Goal: Task Accomplishment & Management: Use online tool/utility

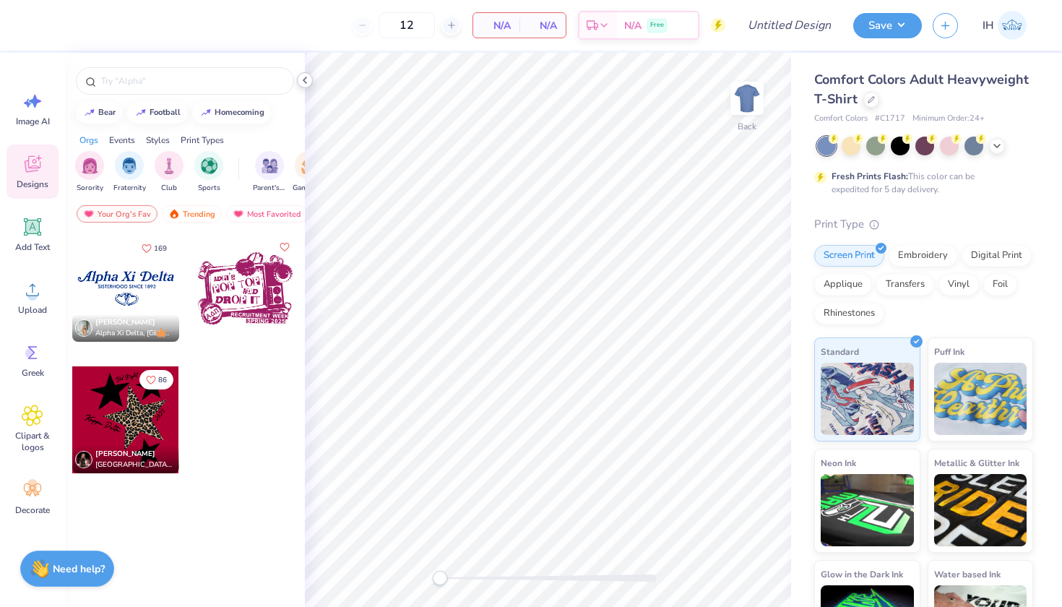
click at [307, 81] on icon at bounding box center [305, 80] width 12 height 12
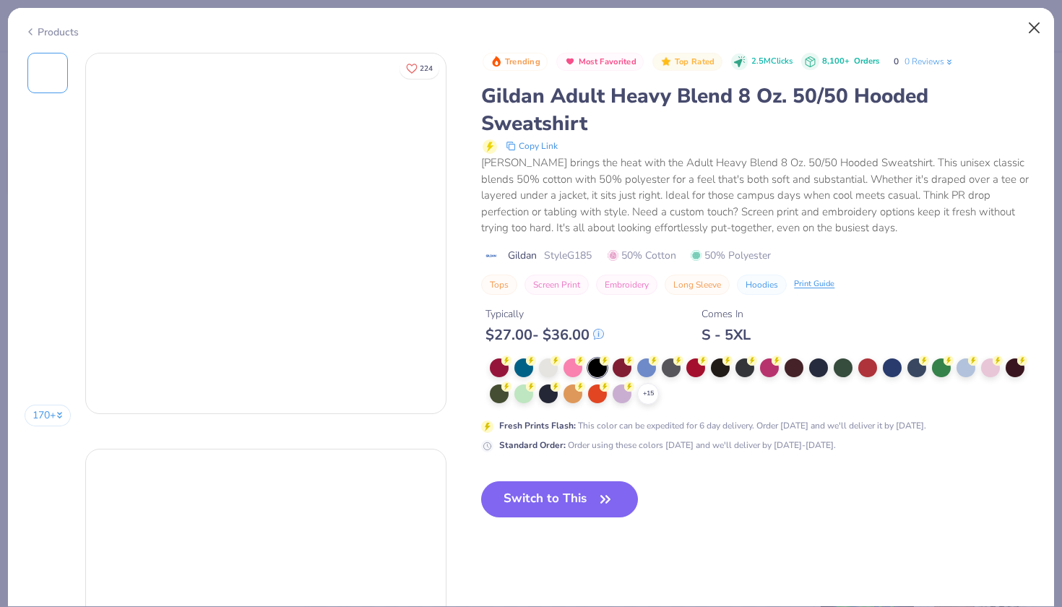
click at [1032, 24] on button "Close" at bounding box center [1034, 27] width 27 height 27
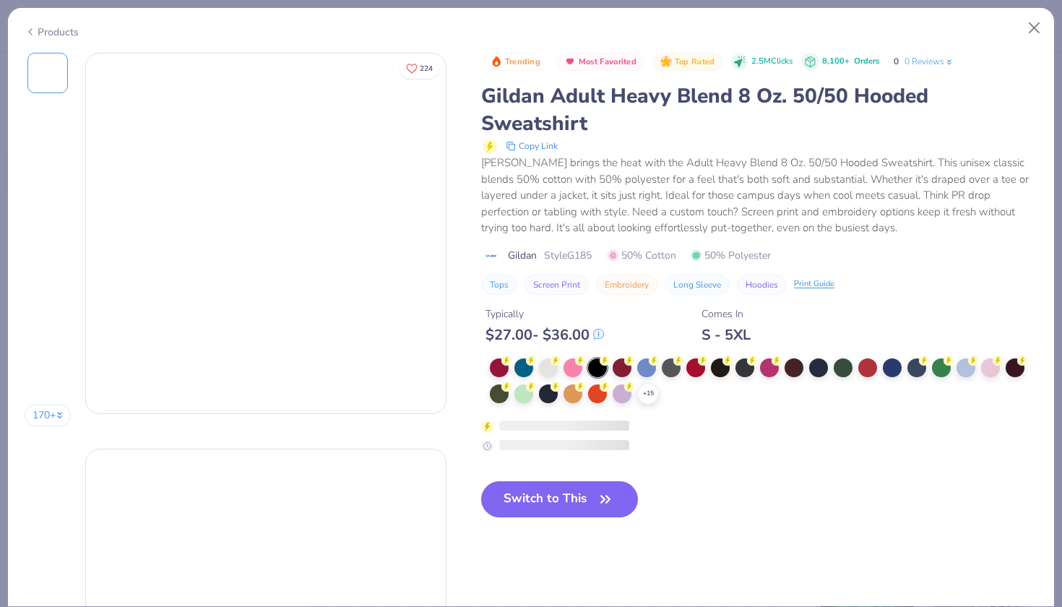
click at [525, 354] on div "Trending Most Favorited Top Rated 2.5M Clicks 8,100+ Orders 0 0 Reviews Gildan …" at bounding box center [759, 253] width 556 height 400
click at [525, 363] on div at bounding box center [523, 366] width 19 height 19
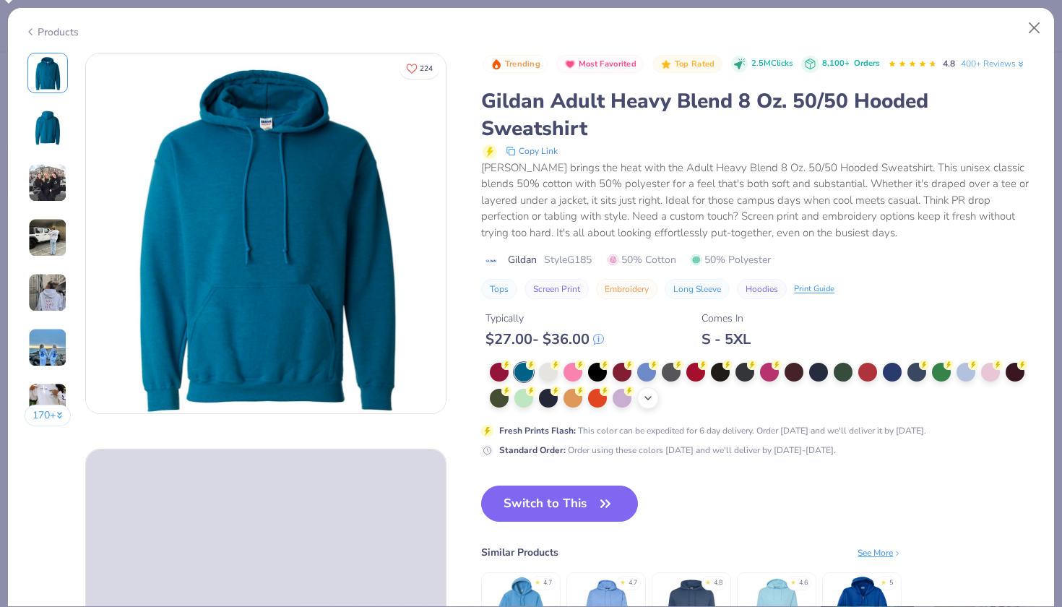
click at [647, 402] on icon at bounding box center [648, 398] width 12 height 12
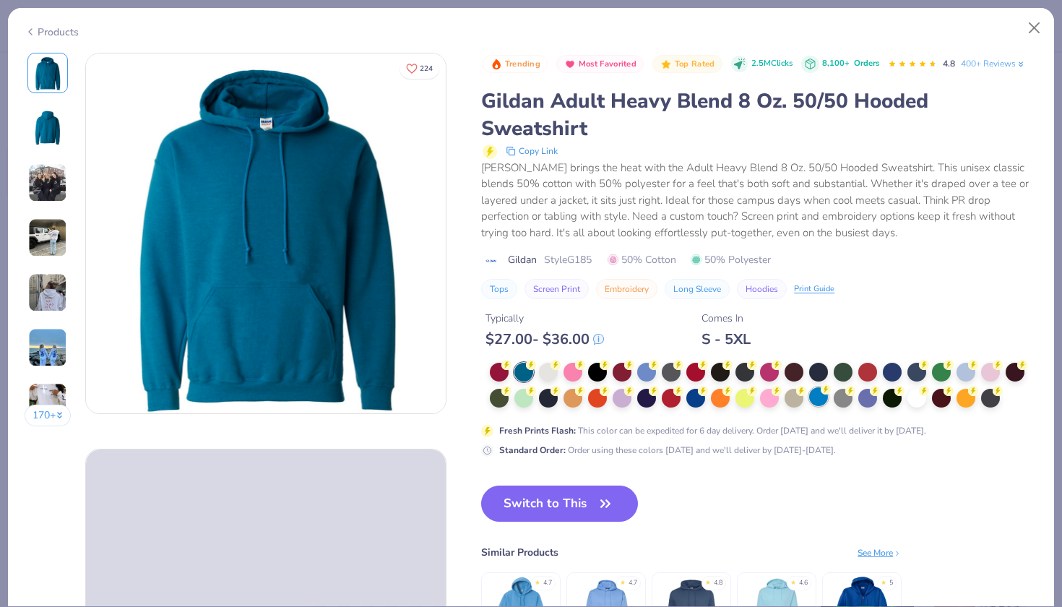
click at [821, 397] on div at bounding box center [818, 396] width 19 height 19
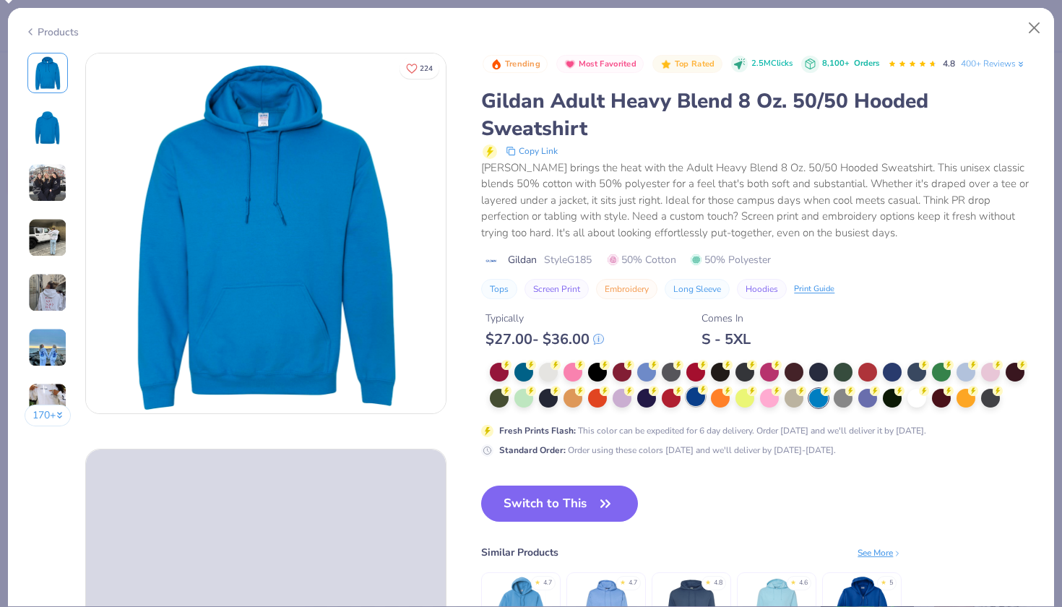
click at [691, 395] on div at bounding box center [695, 396] width 19 height 19
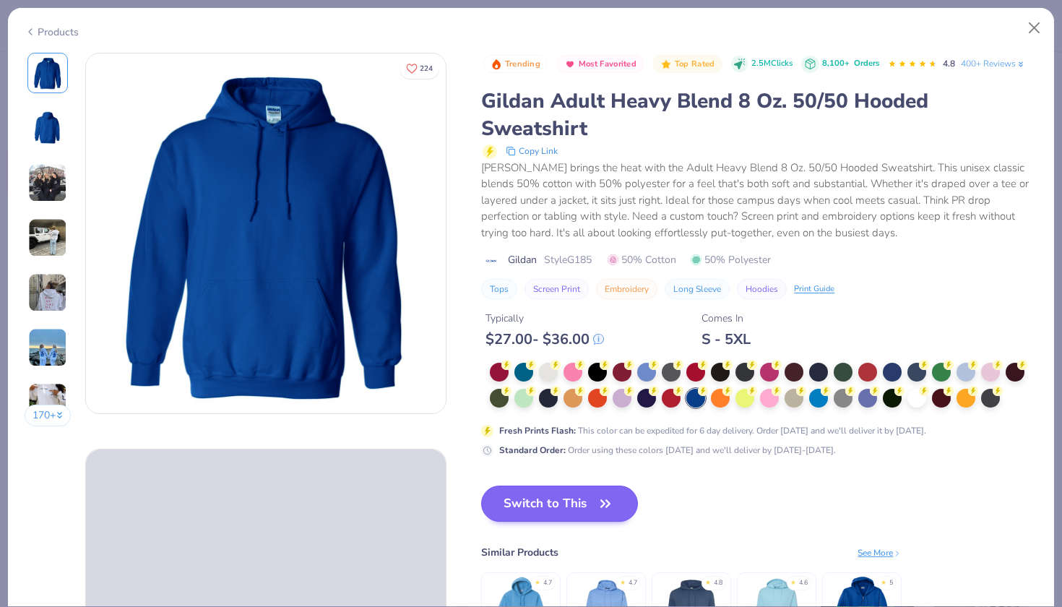
click at [609, 502] on icon "button" at bounding box center [605, 503] width 20 height 20
click at [592, 500] on button "Switch to This" at bounding box center [559, 503] width 157 height 36
click at [623, 504] on button "Switch to This" at bounding box center [559, 503] width 157 height 36
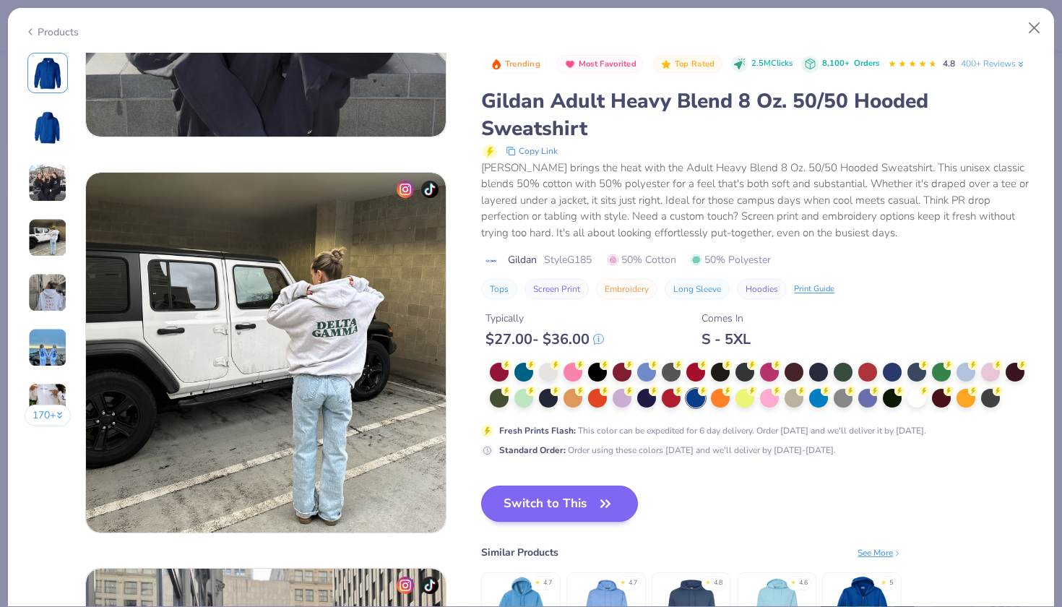
click at [570, 510] on button "Switch to This" at bounding box center [559, 503] width 157 height 36
click at [1035, 30] on button "Close" at bounding box center [1034, 27] width 27 height 27
click at [1031, 25] on button "Close" at bounding box center [1034, 27] width 27 height 27
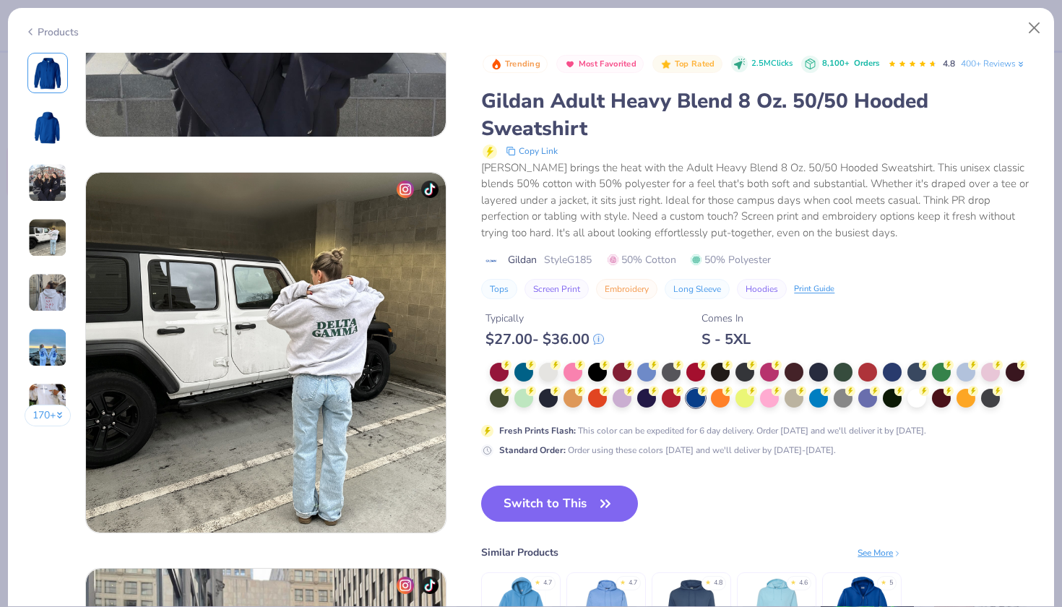
click at [1032, 27] on link "IH" at bounding box center [1004, 25] width 57 height 29
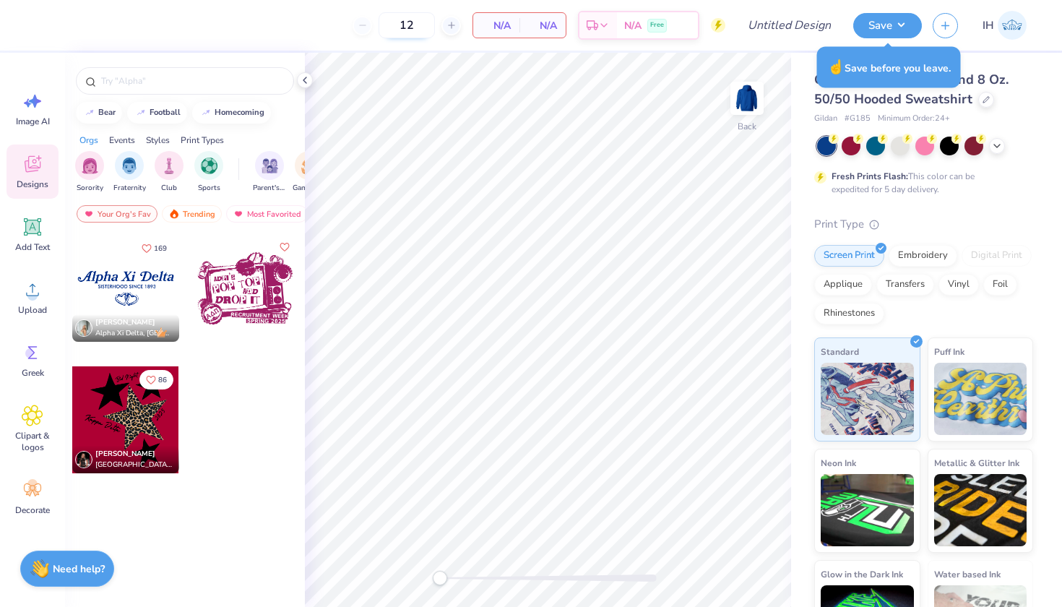
click at [419, 30] on input "12" at bounding box center [407, 25] width 56 height 26
type input "1"
type input "40"
click at [135, 280] on div at bounding box center [125, 288] width 107 height 107
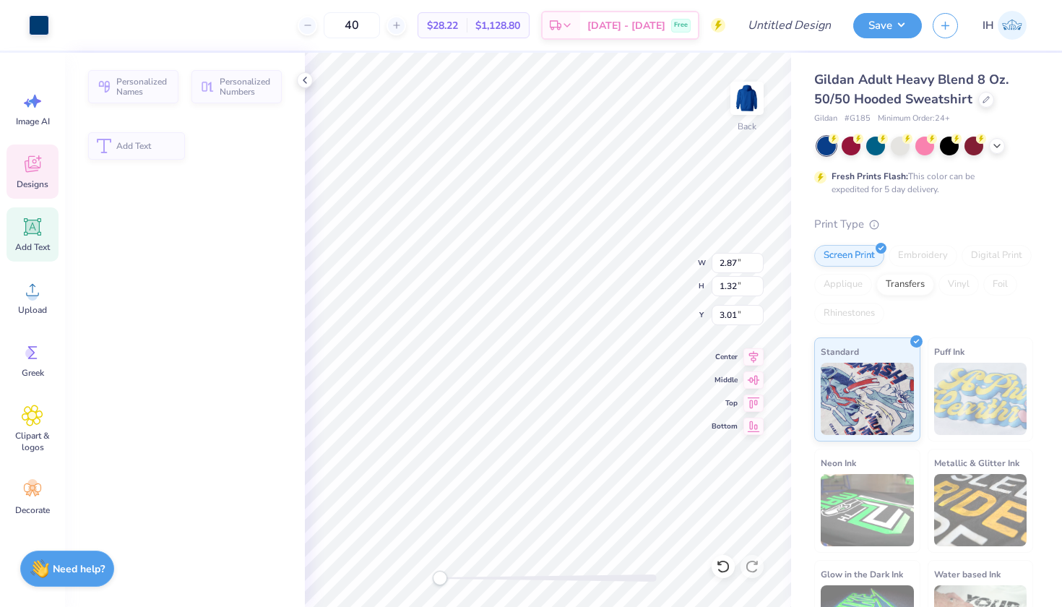
type input "2.87"
type input "1.32"
type input "3.01"
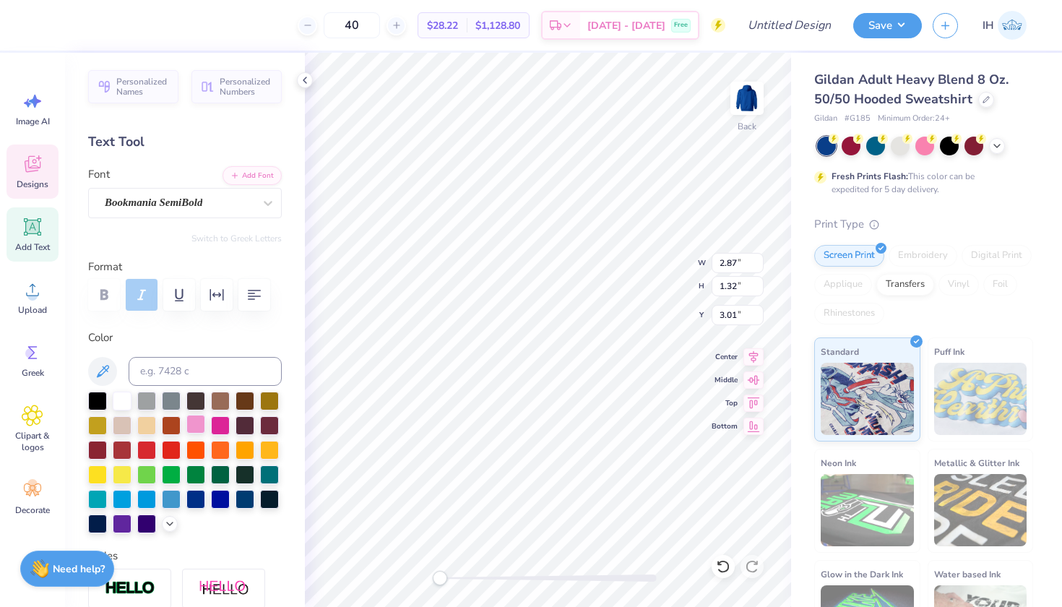
click at [202, 424] on div at bounding box center [195, 424] width 19 height 19
